Goal: Task Accomplishment & Management: Manage account settings

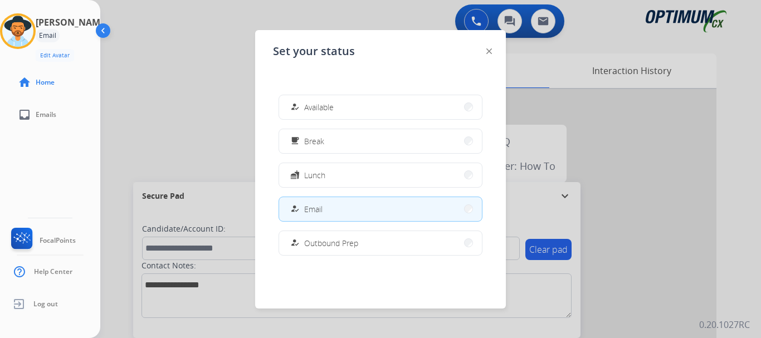
scroll to position [278, 0]
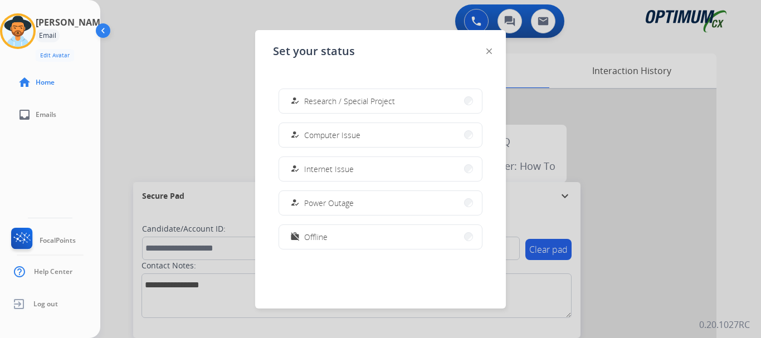
click at [367, 241] on button "work_off Offline" at bounding box center [380, 237] width 203 height 24
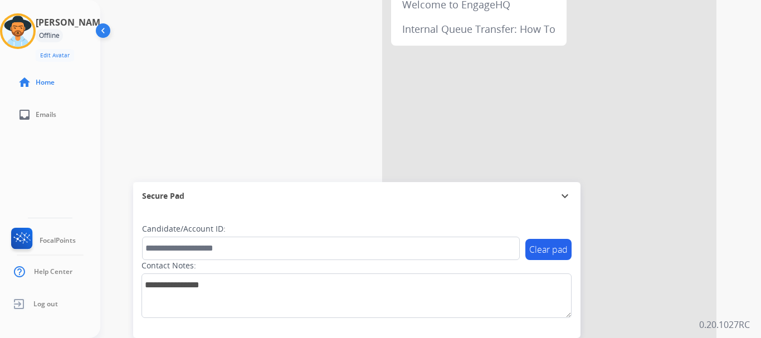
scroll to position [166, 0]
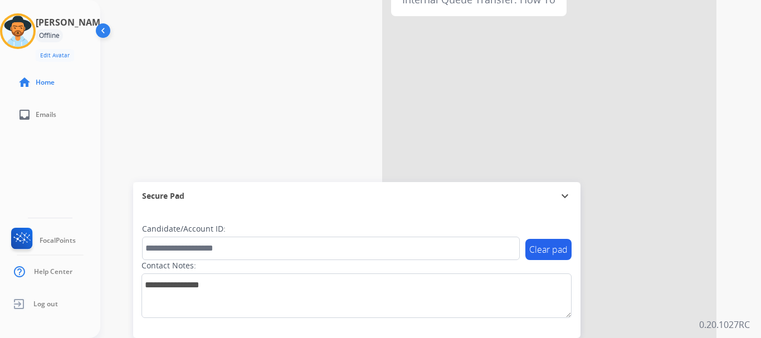
click at [43, 306] on span "Log out" at bounding box center [45, 304] width 25 height 9
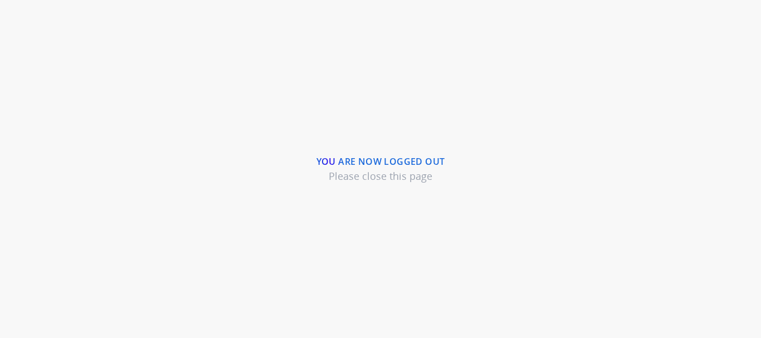
click at [297, 51] on div "You are now logged out Please close this page" at bounding box center [380, 169] width 761 height 338
